Goal: Find contact information: Find contact information

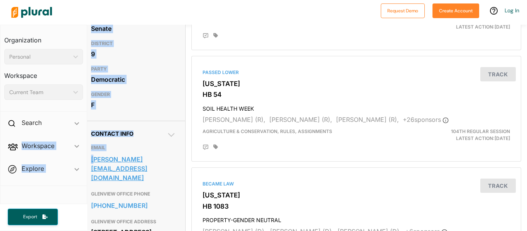
scroll to position [145, 0]
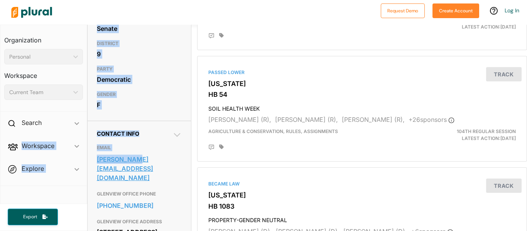
drag, startPoint x: 85, startPoint y: 156, endPoint x: 136, endPoint y: 159, distance: 50.6
click at [136, 159] on div "Organization Personal ic_keyboard_arrow_down Personal Workspace Current Team ic…" at bounding box center [263, 128] width 527 height 206
click at [145, 131] on h2 "Contact Info" at bounding box center [139, 133] width 85 height 7
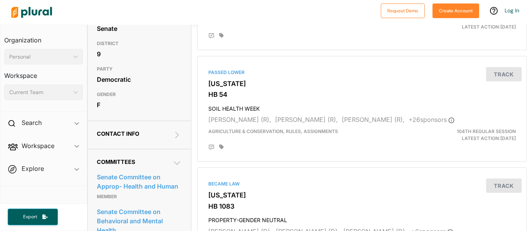
click at [172, 133] on h2 "Contact Info" at bounding box center [139, 133] width 85 height 7
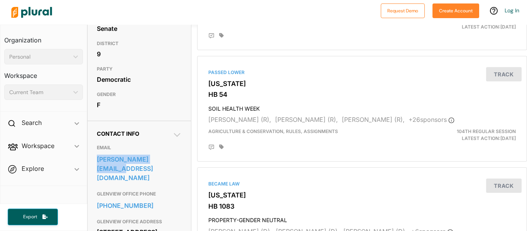
drag, startPoint x: 93, startPoint y: 155, endPoint x: 183, endPoint y: 160, distance: 90.8
click at [183, 160] on div "Contact Info EMAIL [PERSON_NAME][EMAIL_ADDRESS][DOMAIN_NAME] GLENVIEW OFFICE PH…" at bounding box center [139, 215] width 103 height 188
copy link "[PERSON_NAME][EMAIL_ADDRESS][DOMAIN_NAME]"
